Goal: Information Seeking & Learning: Learn about a topic

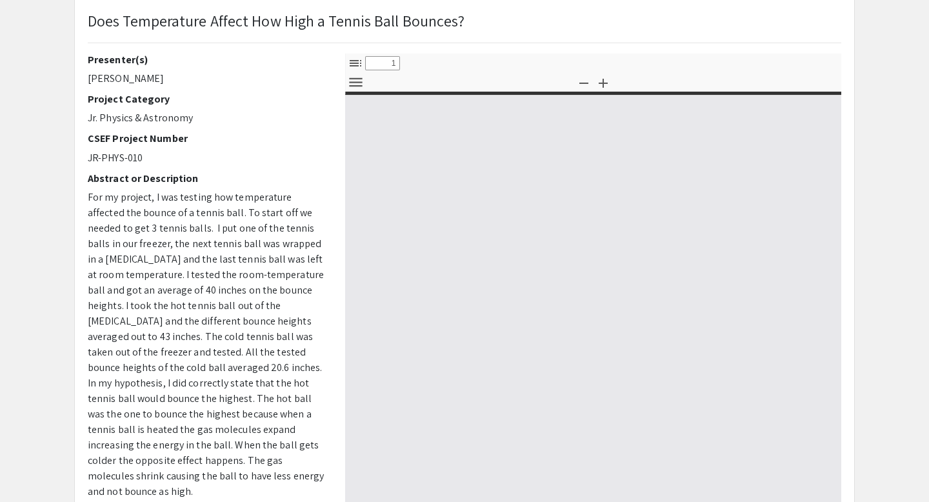
scroll to position [94, 0]
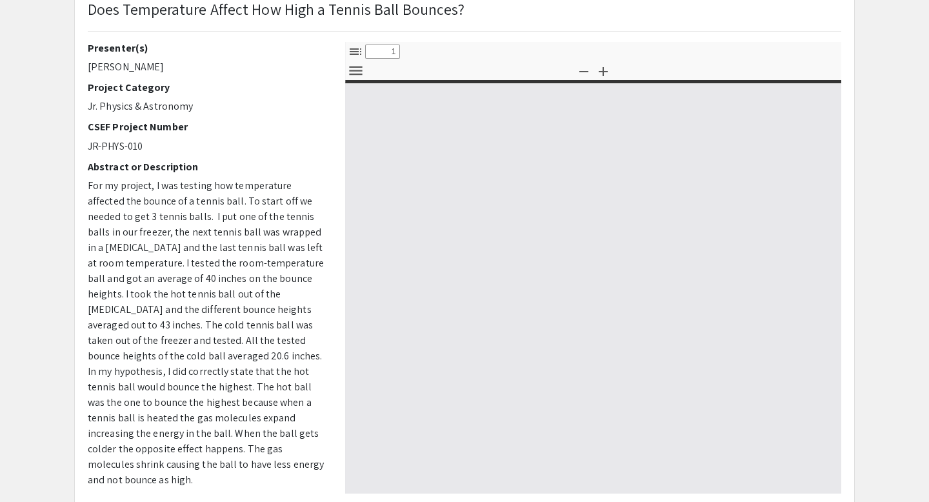
select select "custom"
type input "0"
select select "custom"
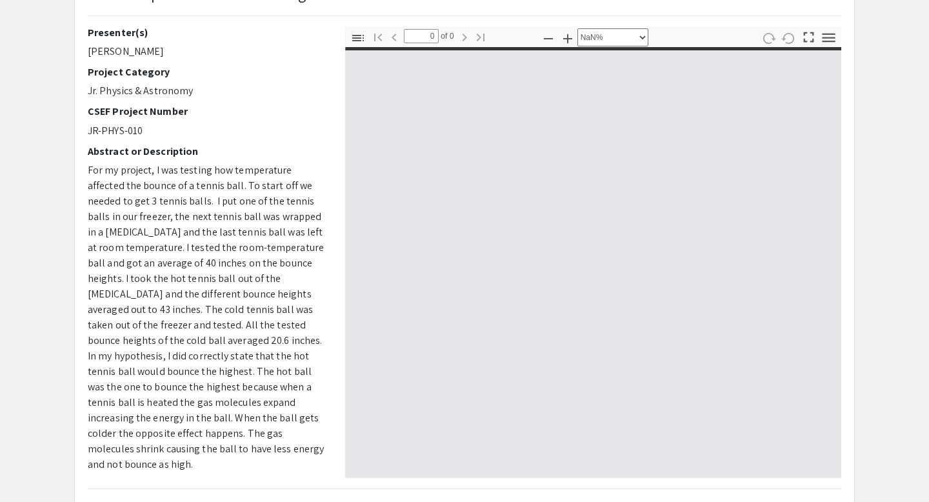
scroll to position [113, 0]
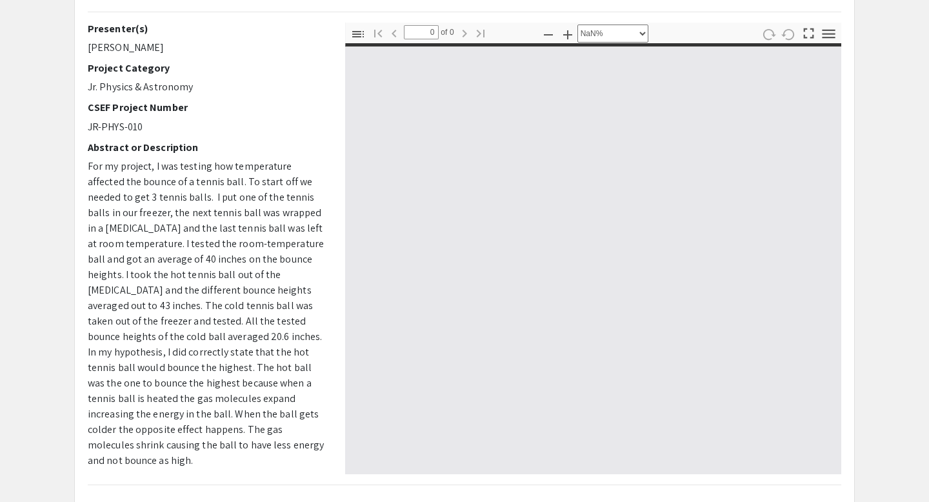
type input "1"
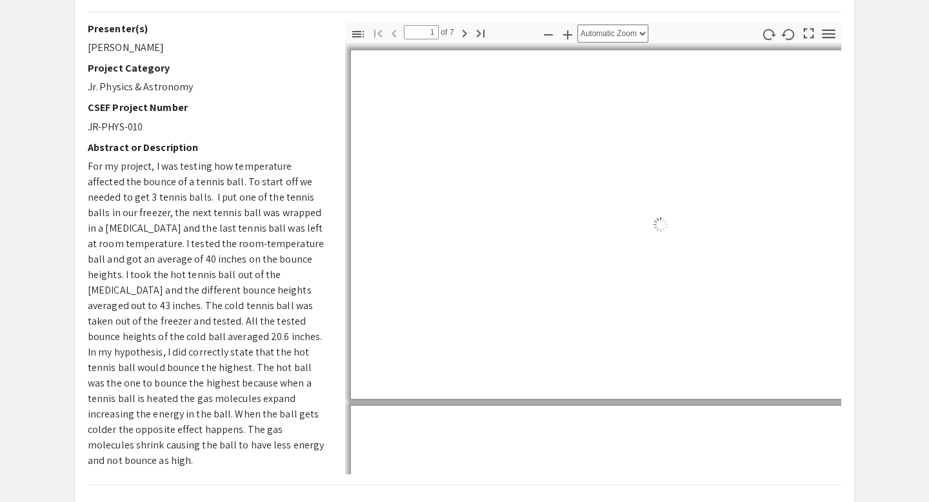
select select "custom"
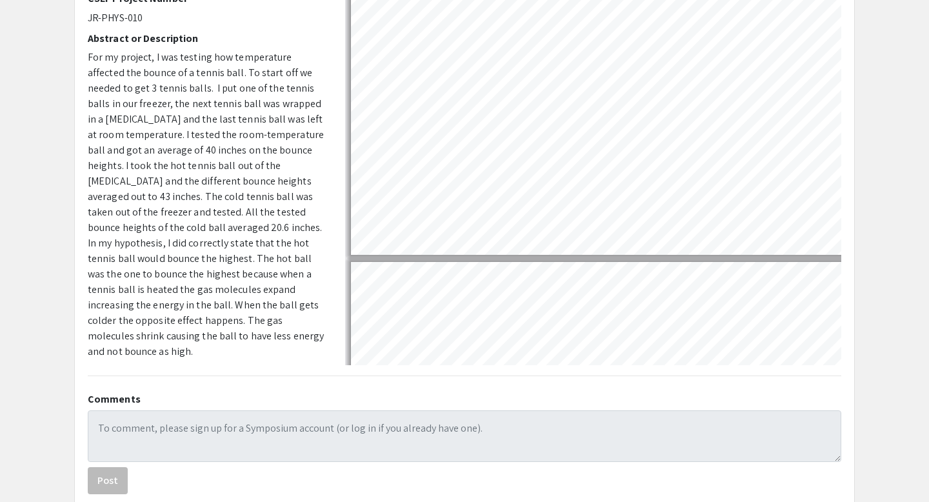
scroll to position [236, 0]
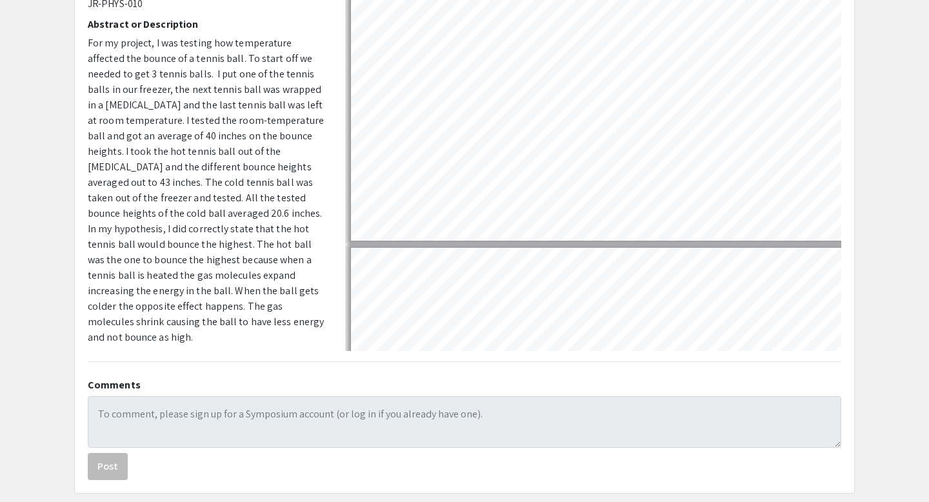
type input "2"
select select "custom"
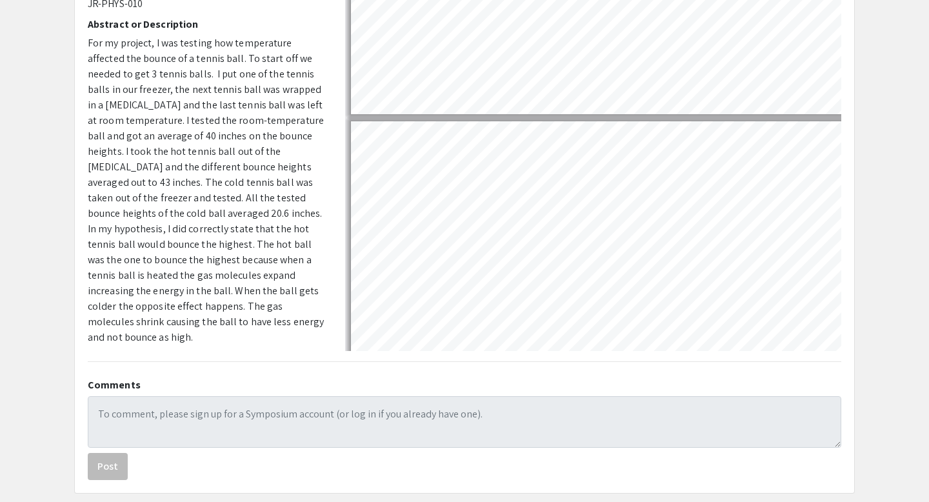
type input "3"
select select "custom"
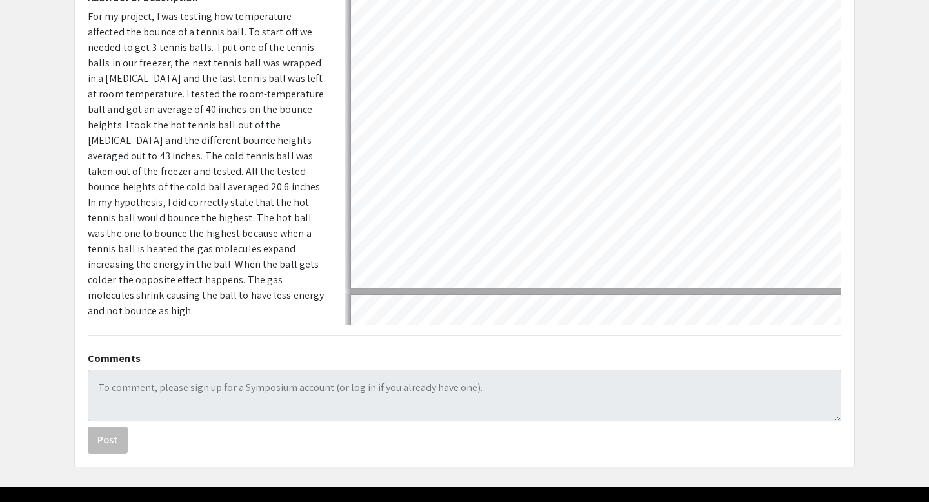
scroll to position [299, 0]
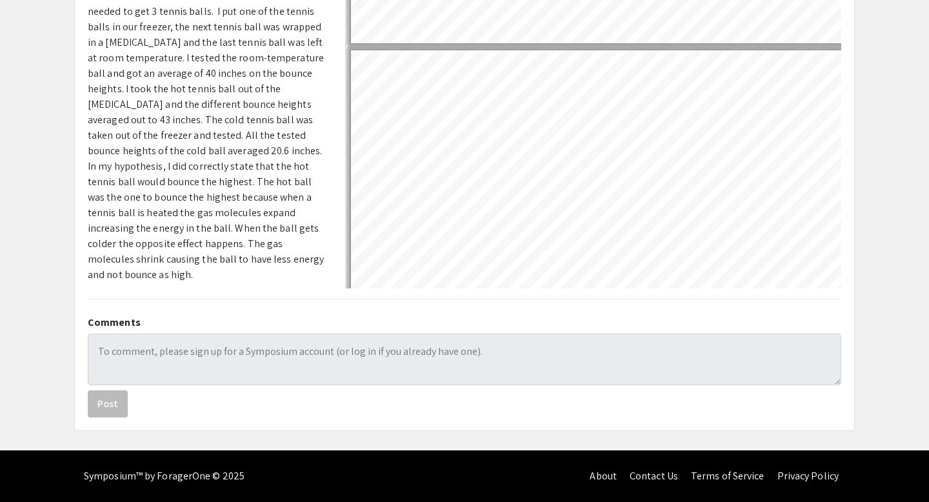
type input "4"
select select "custom"
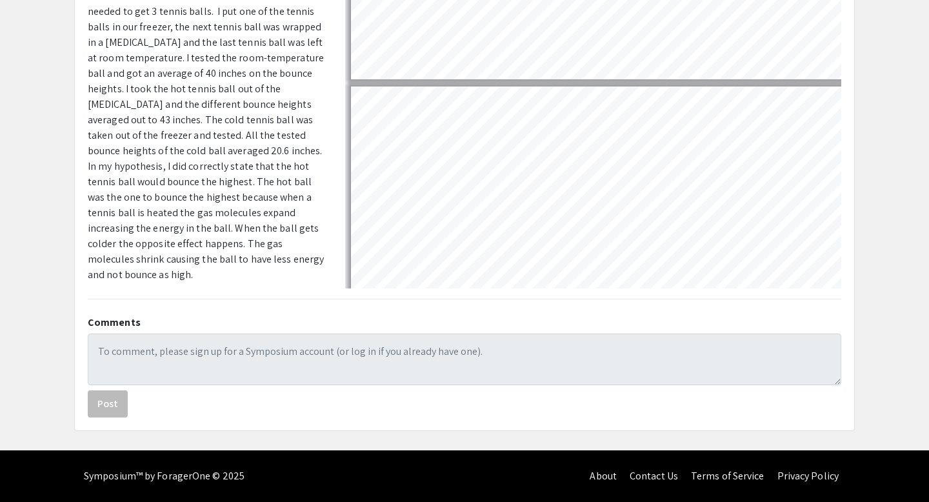
type input "5"
select select "custom"
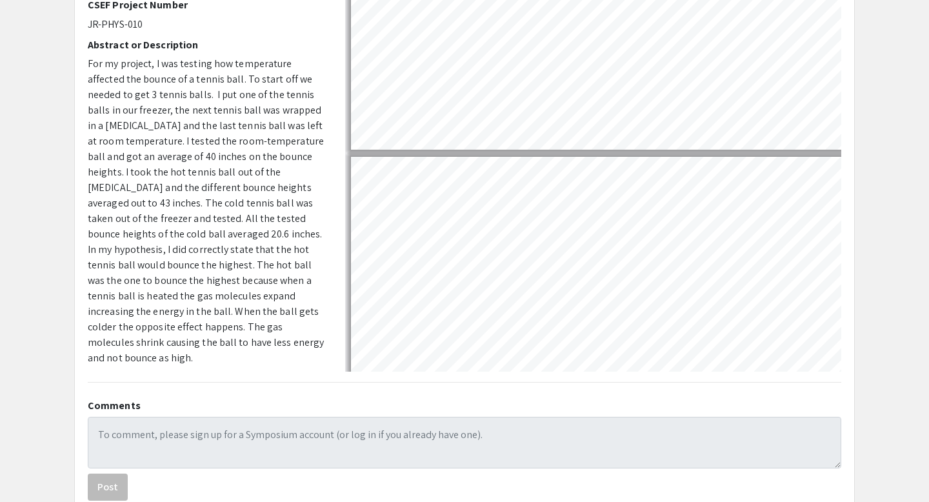
scroll to position [216, 0]
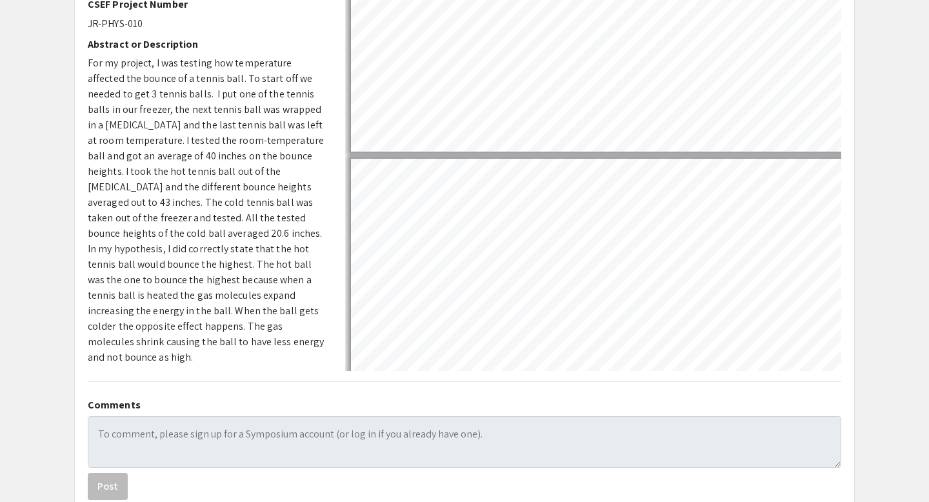
type input "6"
select select "custom"
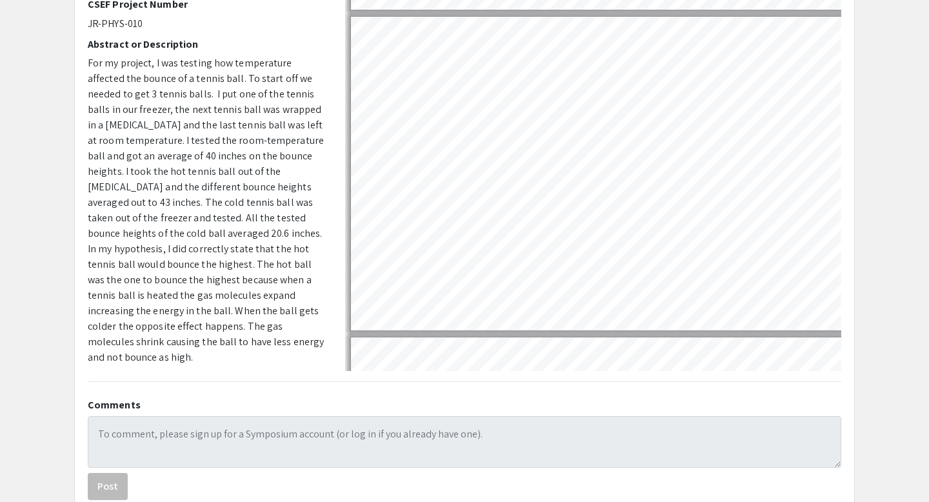
type input "5"
select select "custom"
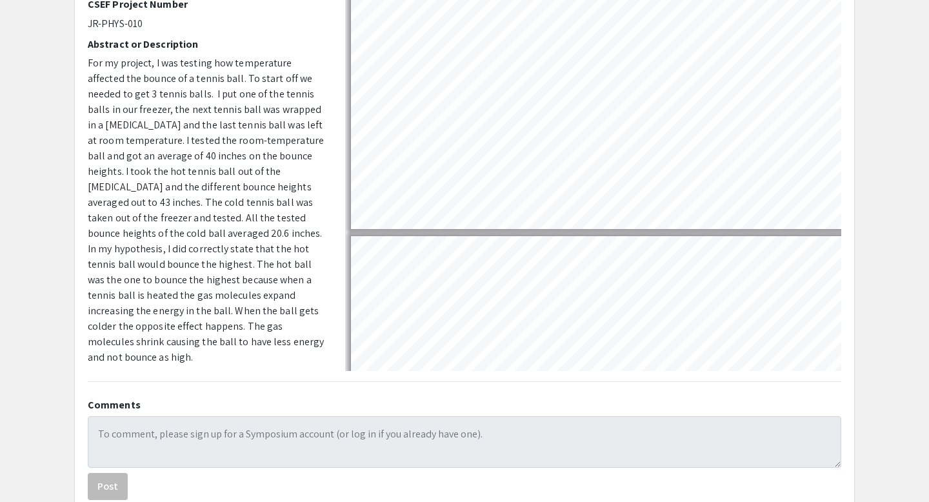
scroll to position [1174, 0]
